Goal: Transaction & Acquisition: Purchase product/service

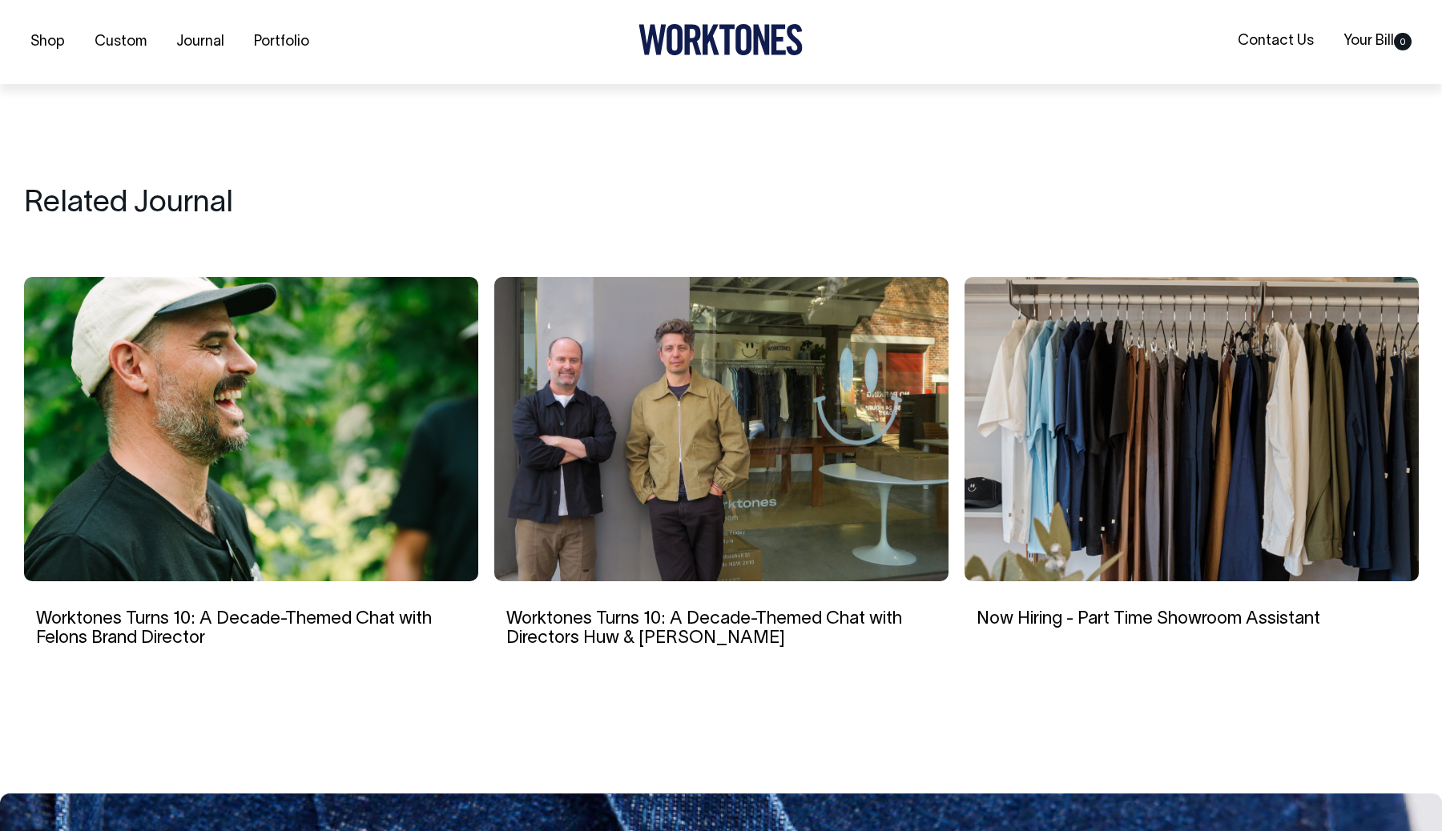
scroll to position [2663, 0]
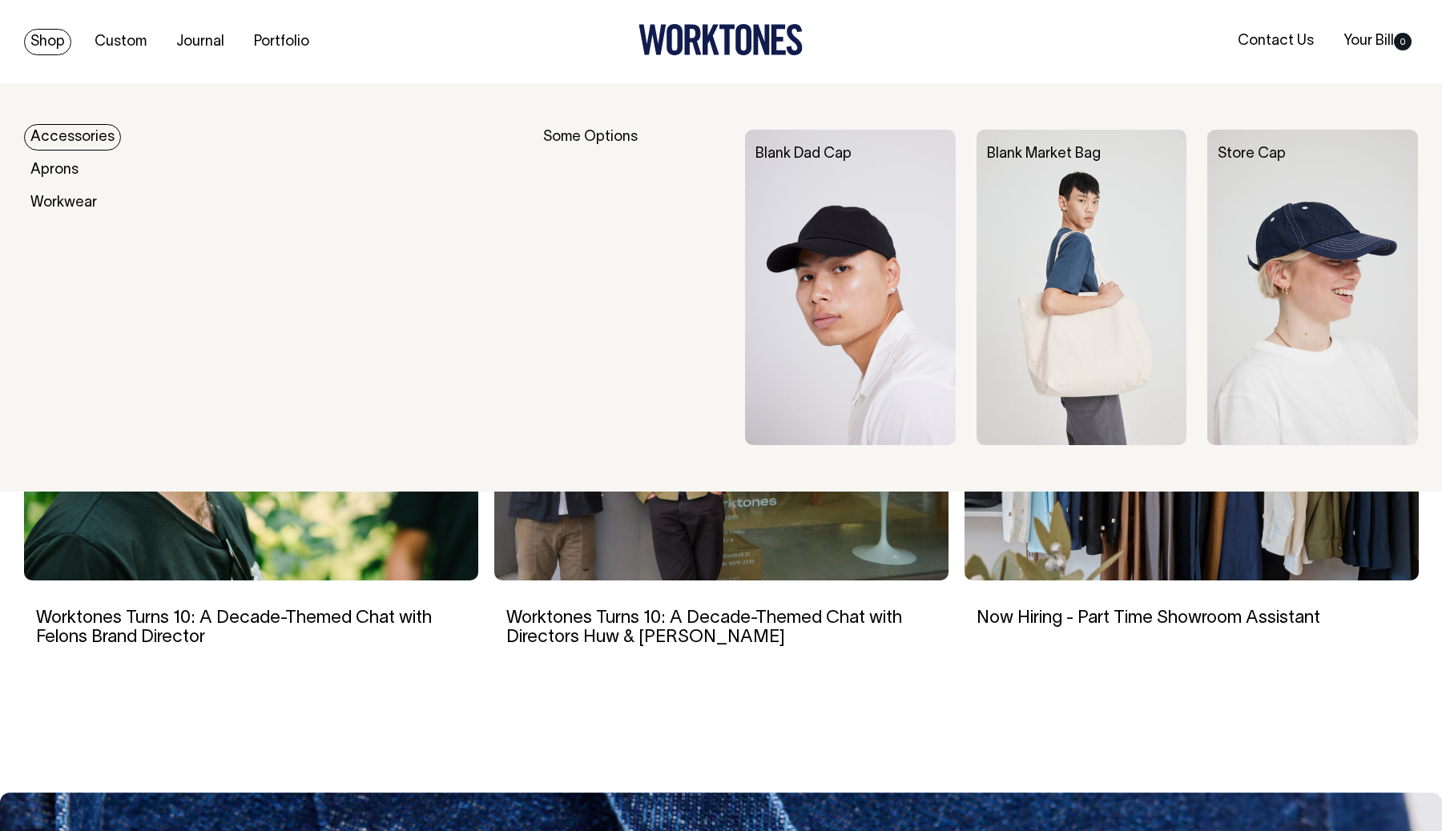
click at [38, 38] on link "Shop" at bounding box center [47, 42] width 47 height 26
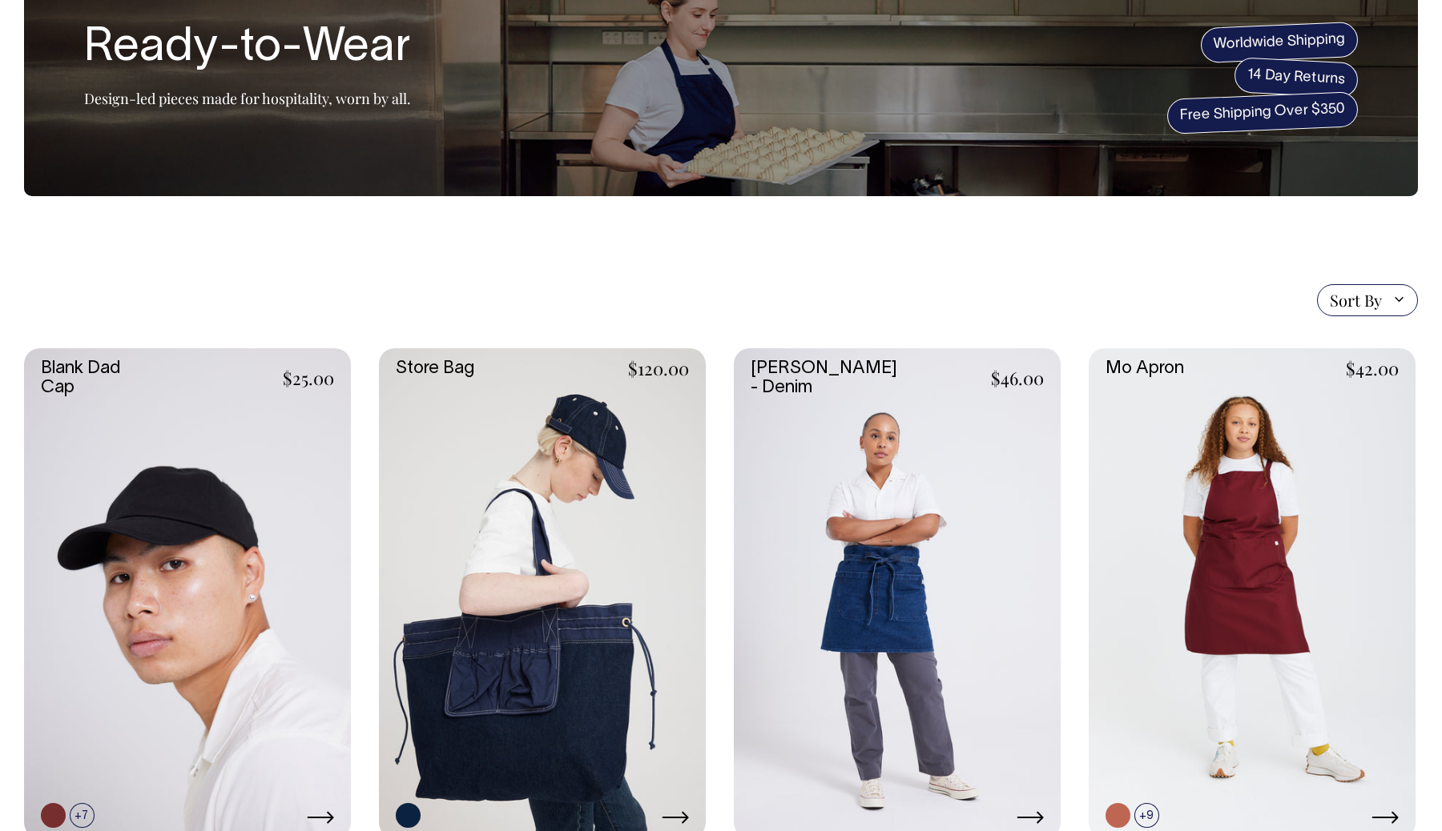
scroll to position [126, 0]
click at [553, 401] on link at bounding box center [542, 593] width 327 height 490
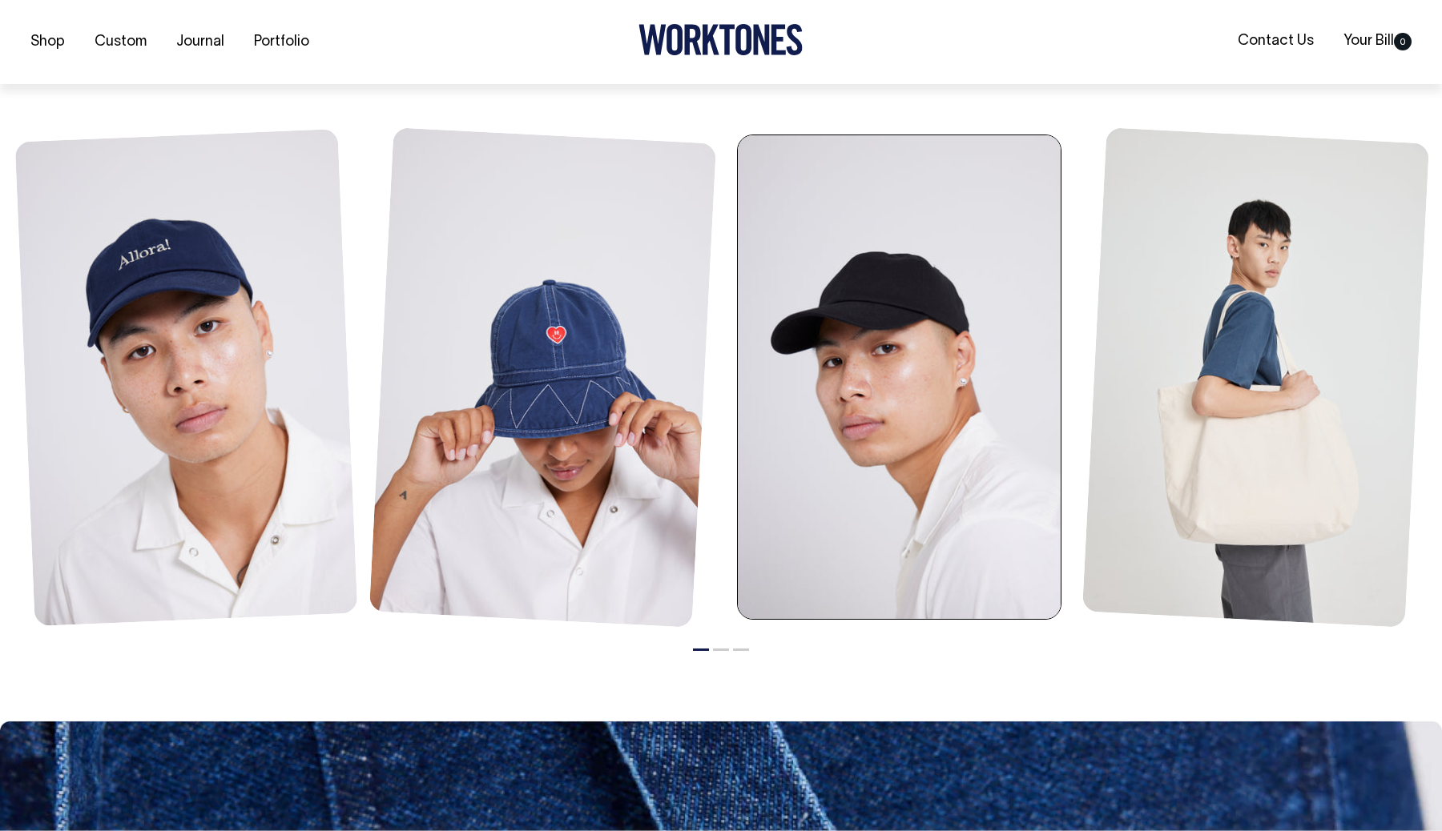
scroll to position [1219, 0]
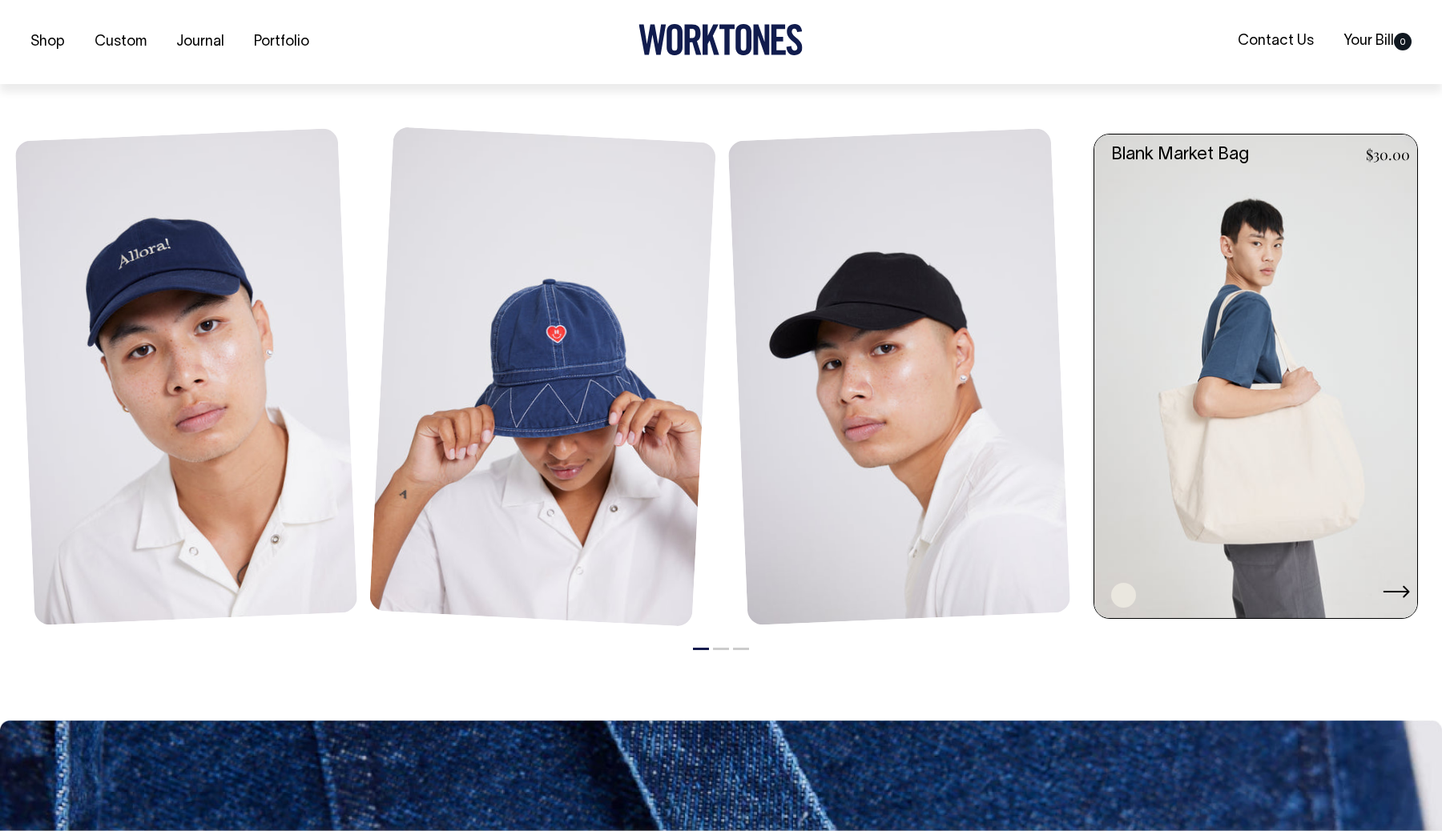
click at [1252, 320] on link at bounding box center [1260, 377] width 332 height 485
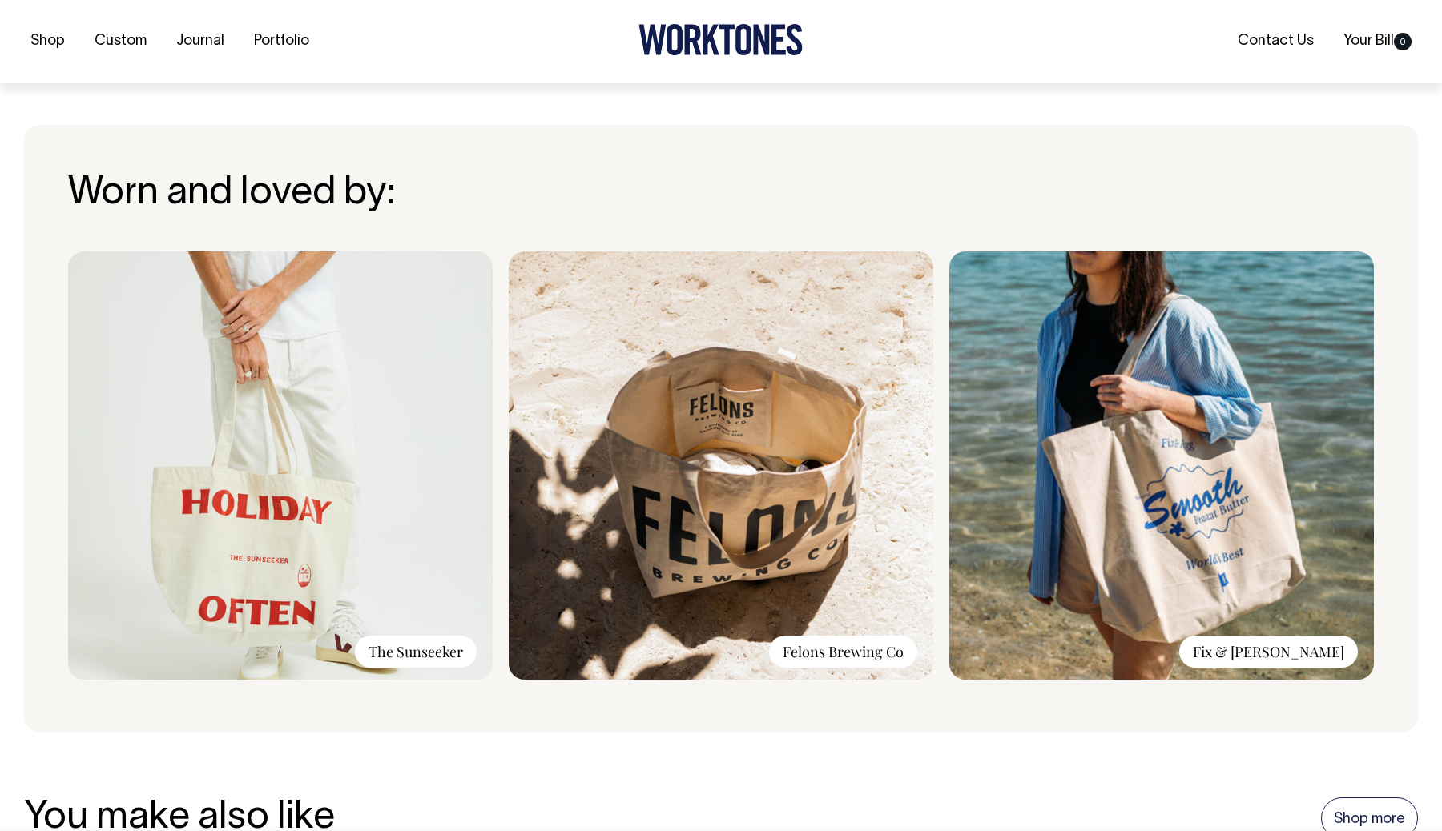
scroll to position [1061, 0]
